Goal: Use online tool/utility

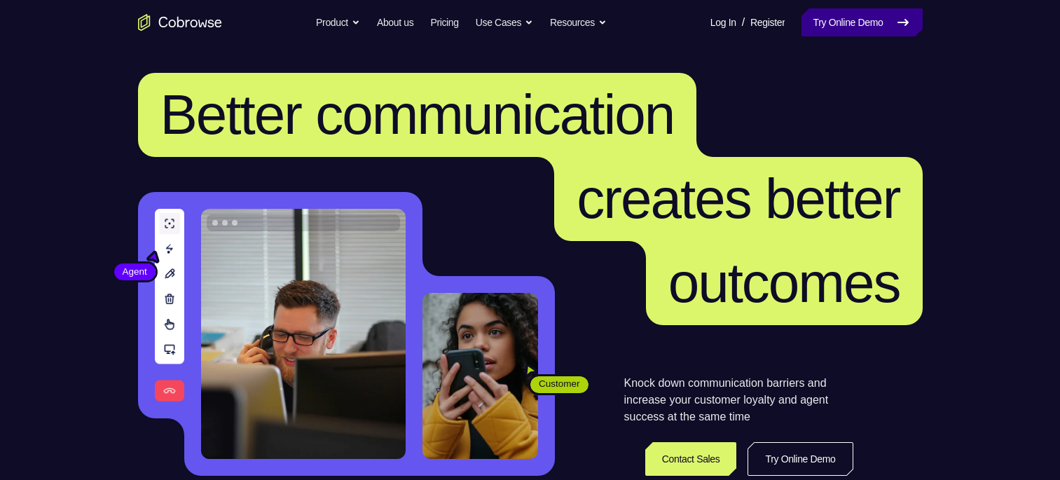
click at [835, 28] on link "Try Online Demo" at bounding box center [861, 22] width 121 height 28
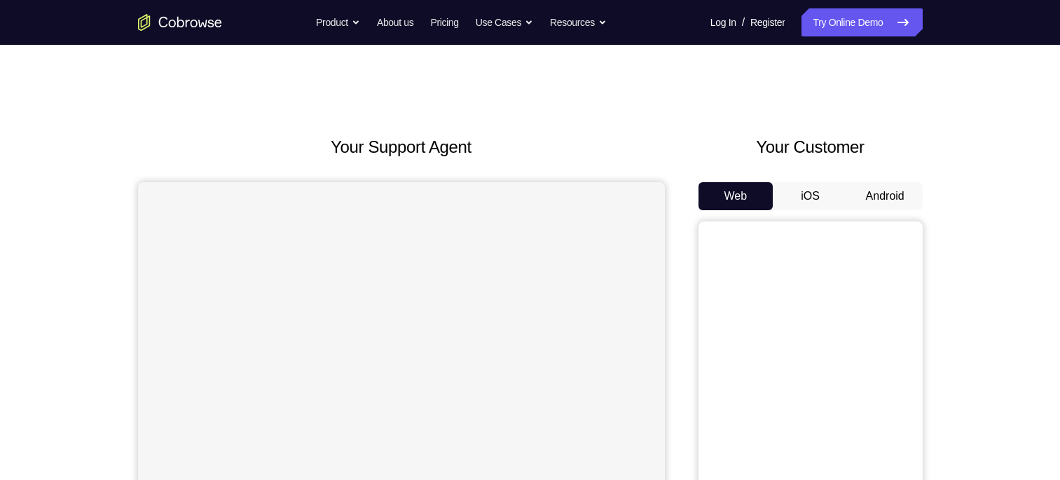
click at [868, 200] on button "Android" at bounding box center [885, 196] width 75 height 28
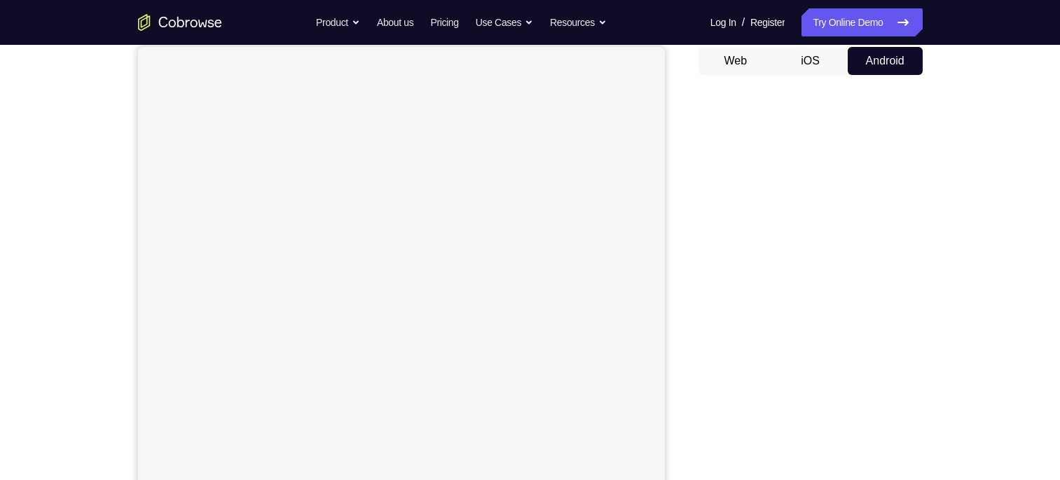
scroll to position [139, 0]
